Goal: Navigation & Orientation: Find specific page/section

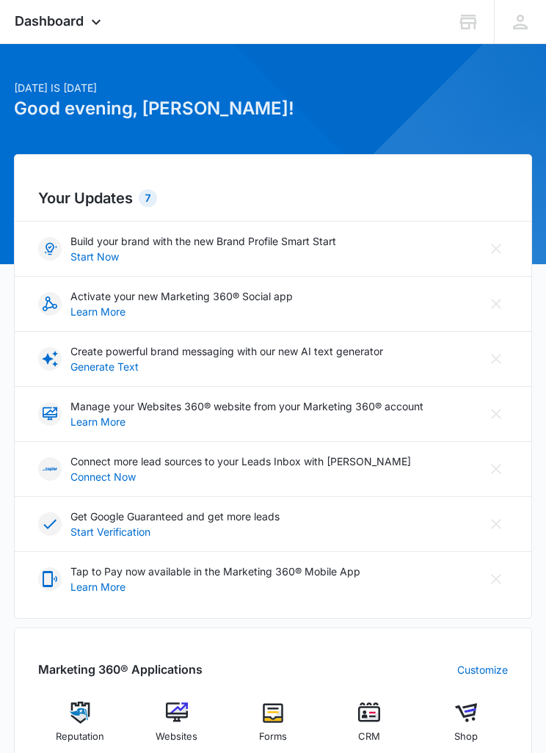
click at [34, 34] on div "Dashboard Apps Reputation Websites Forms CRM Email Social Shop Payments POS Con…" at bounding box center [60, 21] width 90 height 43
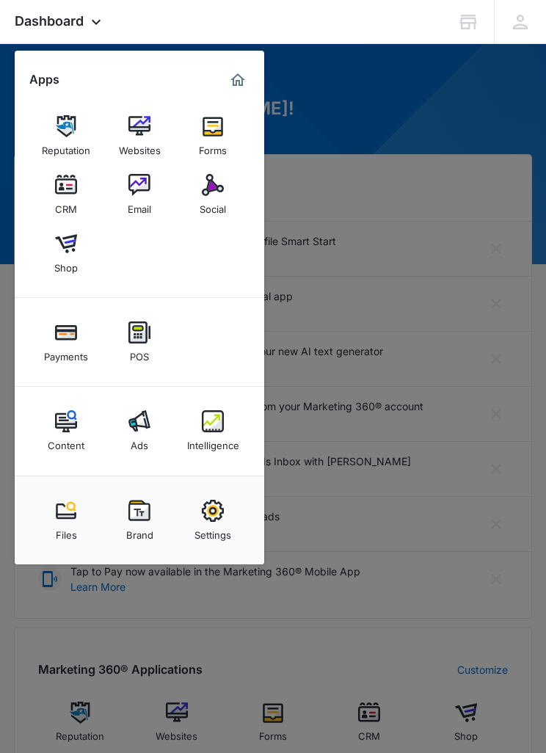
click at [58, 330] on img at bounding box center [66, 332] width 22 height 22
